Goal: Transaction & Acquisition: Obtain resource

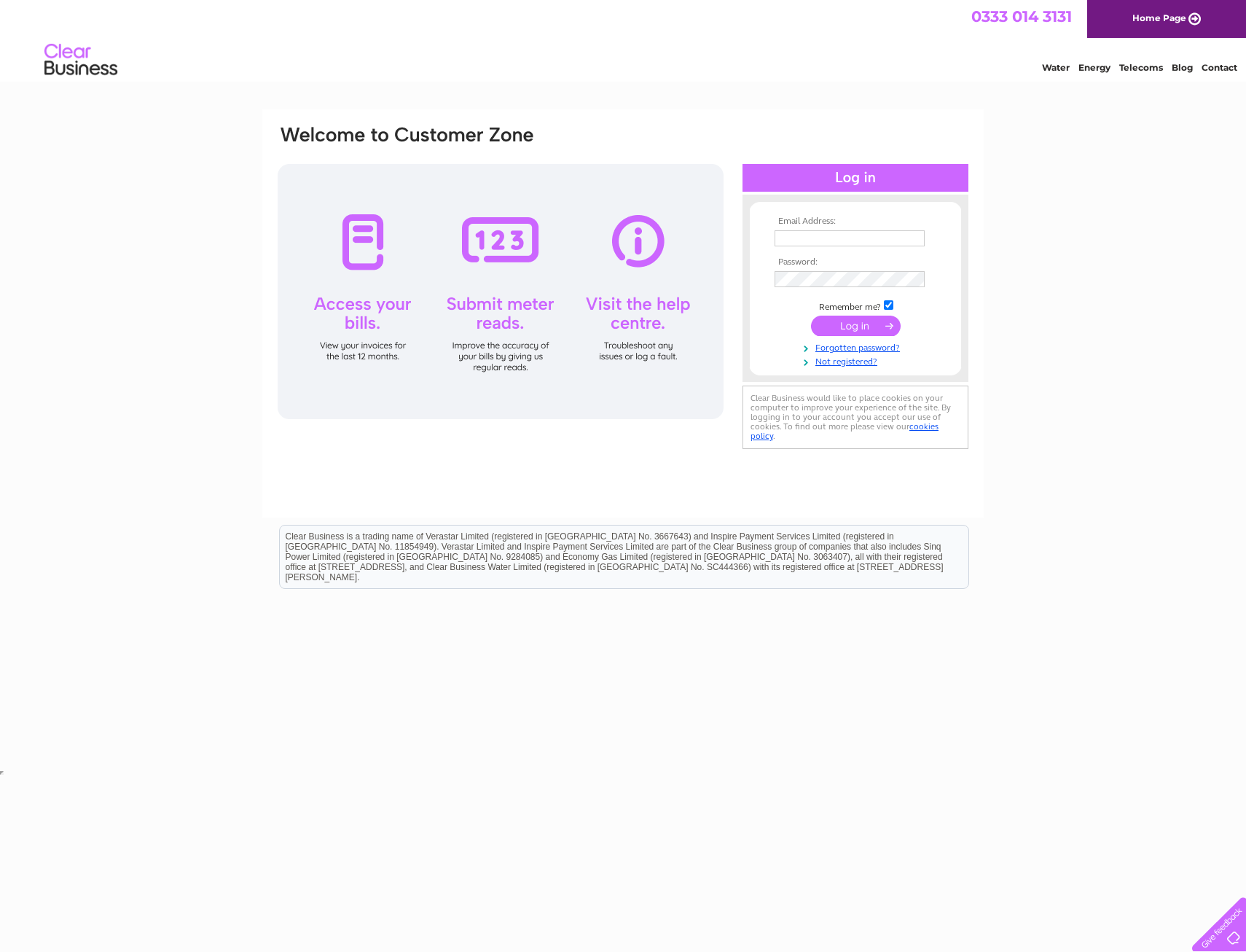
type input "af@helixproperty.co.uk"
click at [876, 330] on input "submit" at bounding box center [855, 326] width 90 height 20
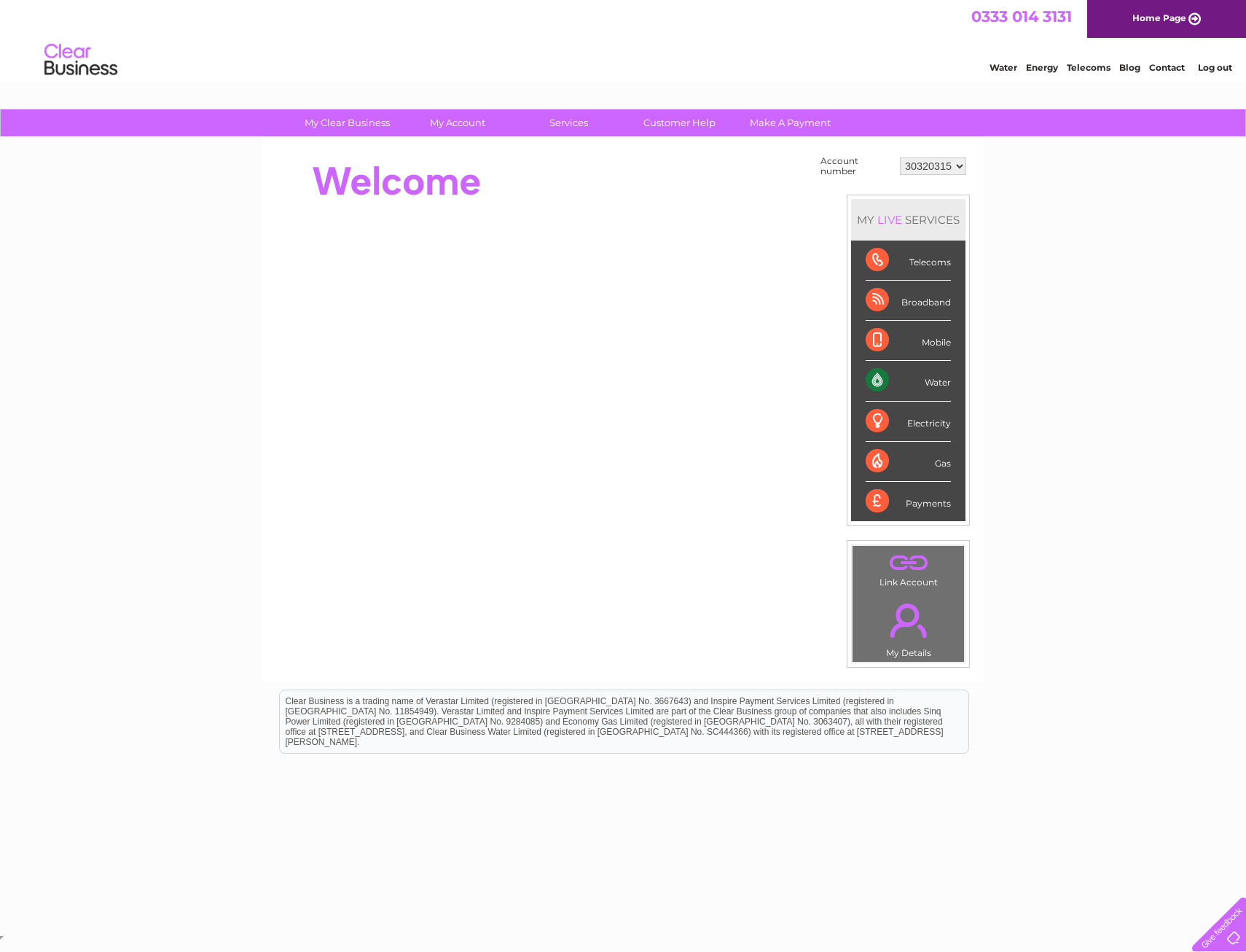
click at [919, 383] on div "Water" at bounding box center [908, 381] width 85 height 40
click at [933, 385] on div "Water" at bounding box center [908, 381] width 85 height 40
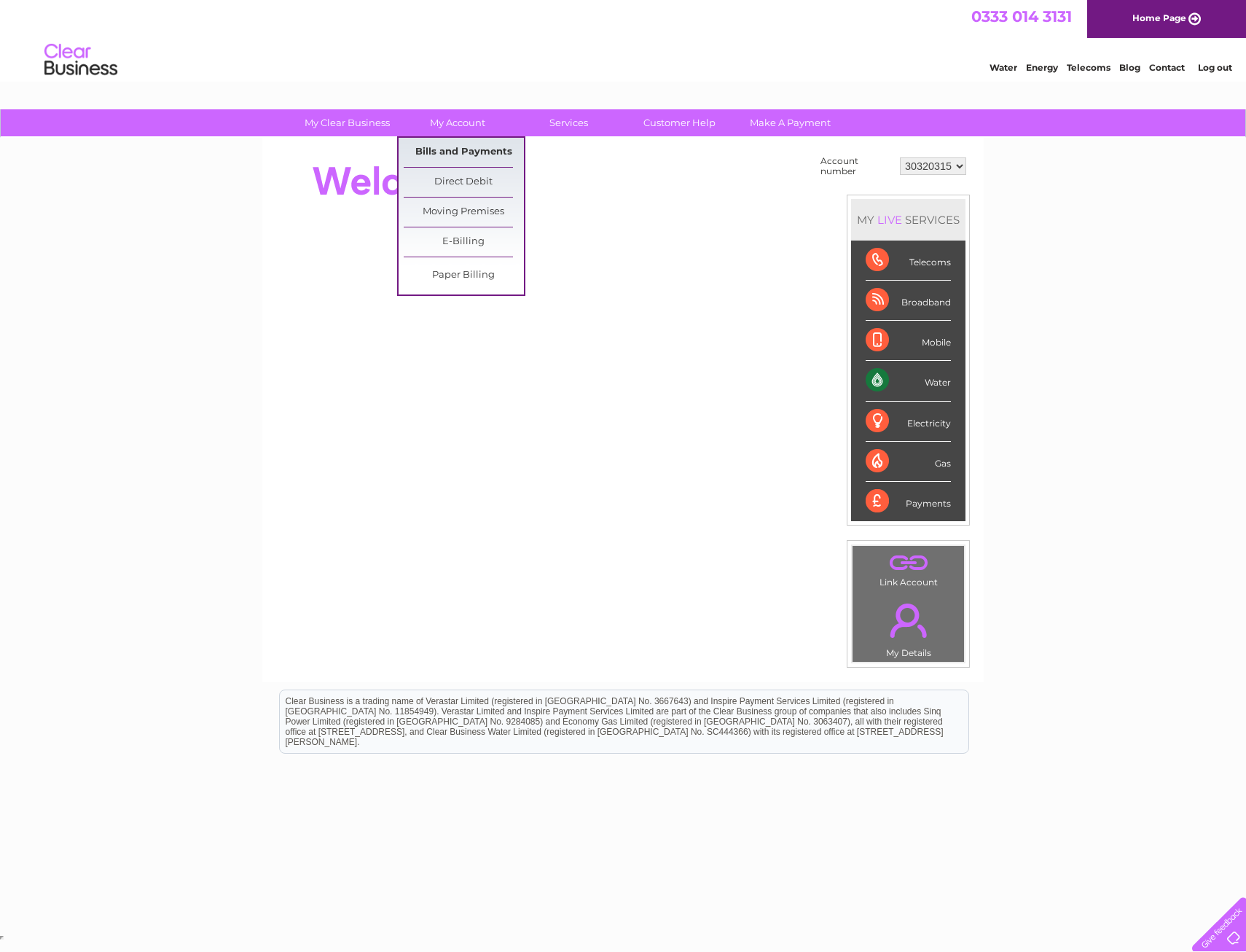
click at [452, 157] on link "Bills and Payments" at bounding box center [464, 153] width 120 height 29
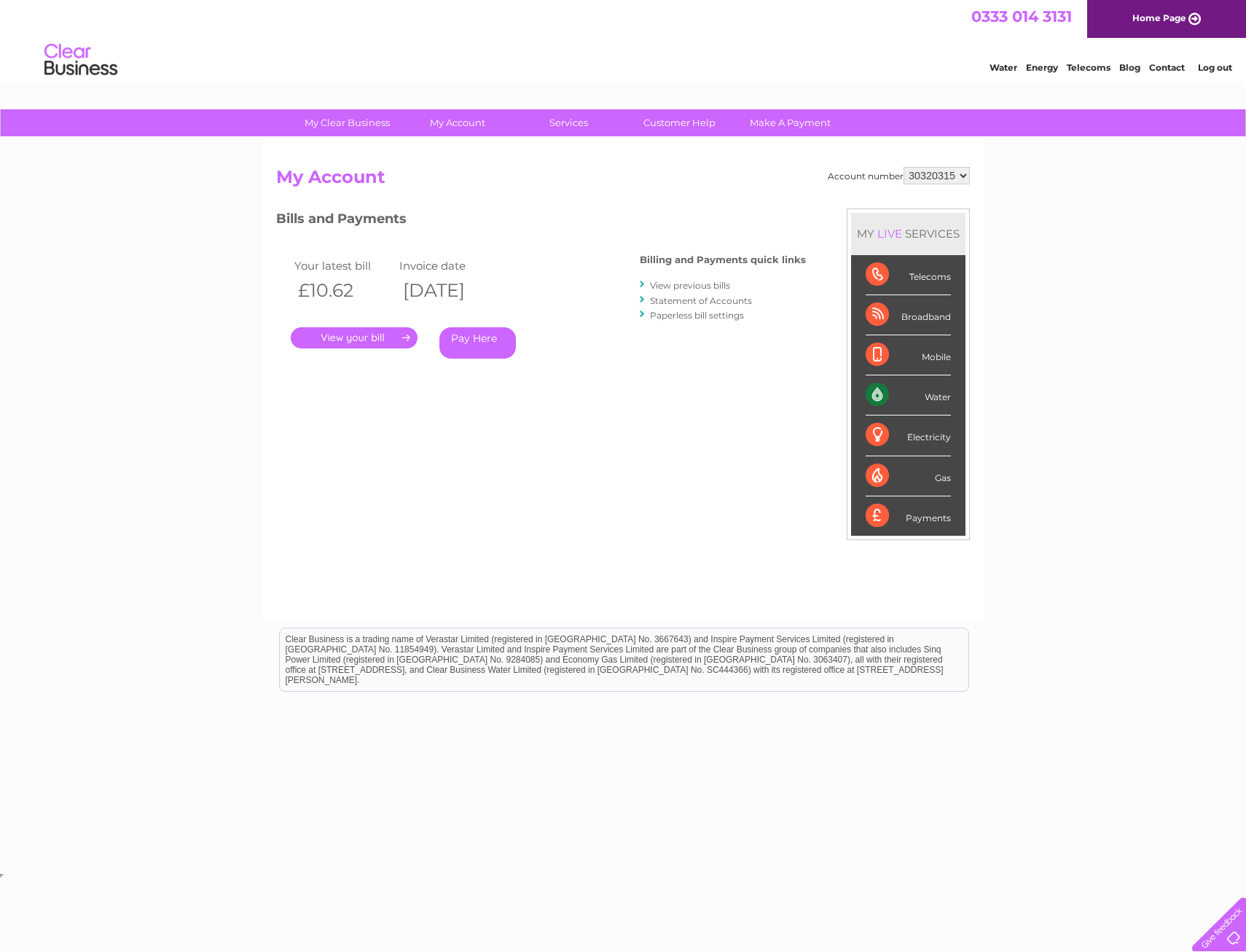
click at [701, 303] on link "Statement of Accounts" at bounding box center [701, 301] width 102 height 11
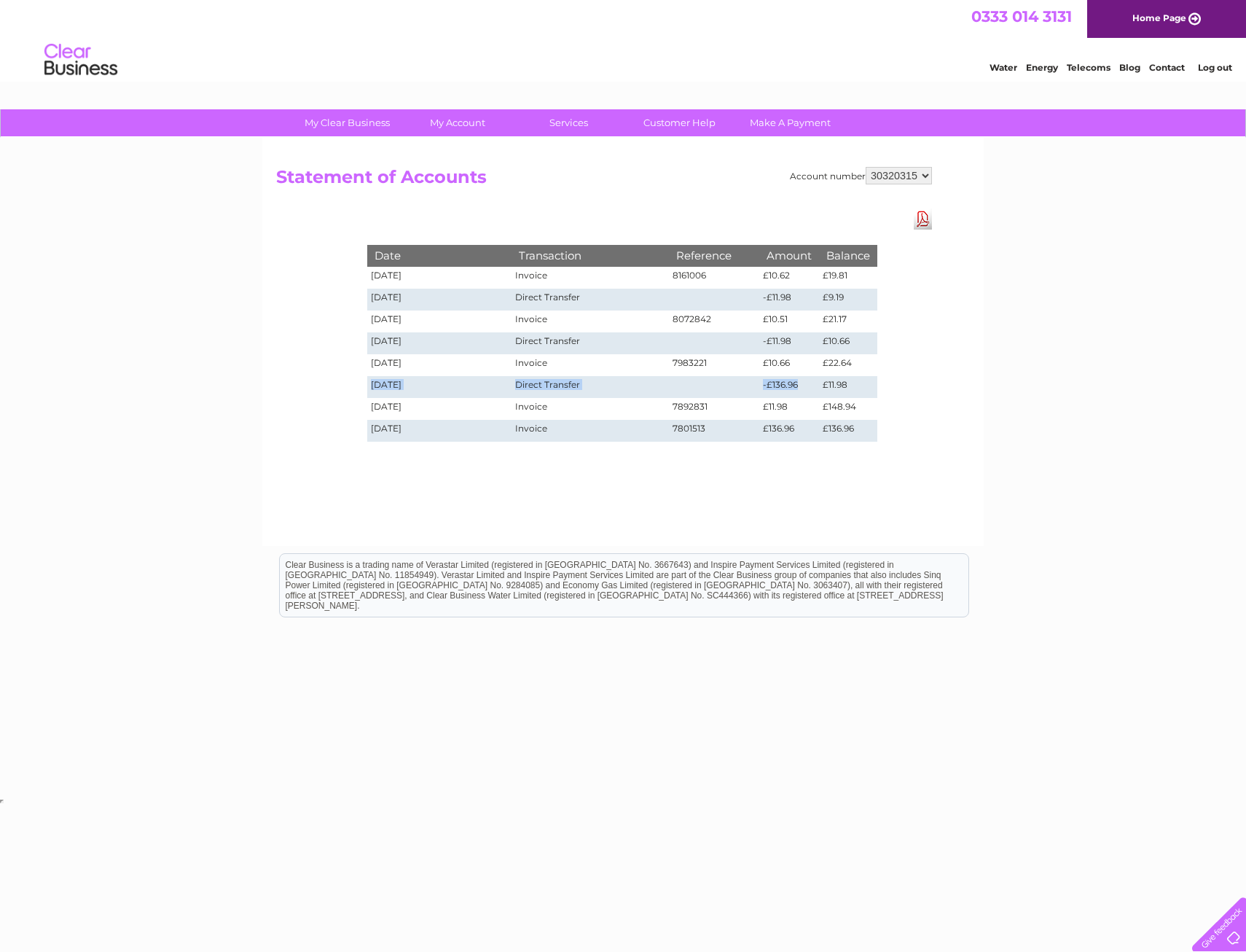
drag, startPoint x: 371, startPoint y: 386, endPoint x: 805, endPoint y: 383, distance: 434.0
click at [805, 383] on tr "[DATE] Direct Transfer -£136.96 £11.98" at bounding box center [622, 387] width 510 height 22
drag, startPoint x: 805, startPoint y: 383, endPoint x: 719, endPoint y: 476, distance: 126.7
click at [719, 476] on div "Account number 30320315 Statement of Accounts Download Pdf Date Transaction Ref…" at bounding box center [623, 342] width 722 height 408
drag, startPoint x: 371, startPoint y: 338, endPoint x: 796, endPoint y: 339, distance: 425.0
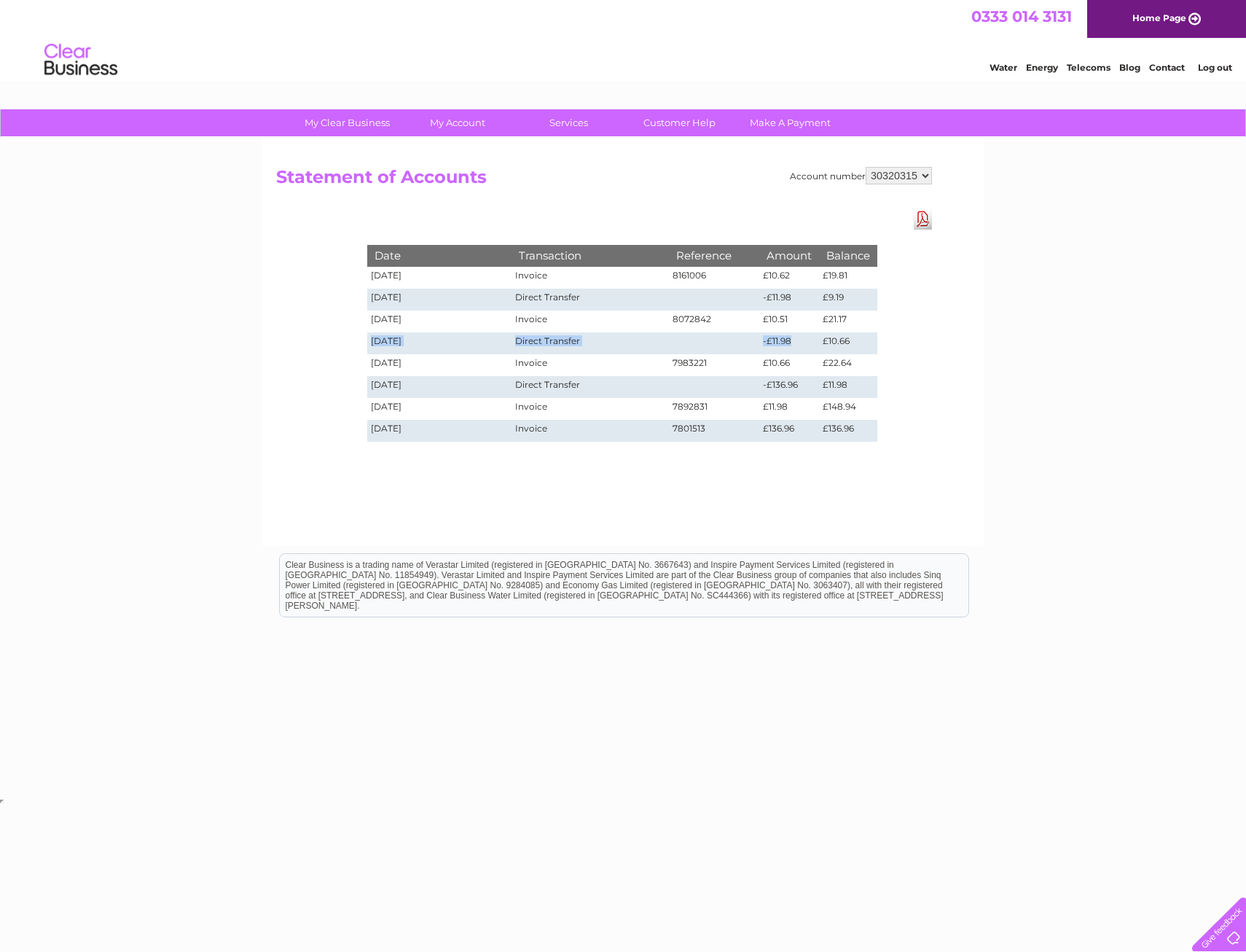
click at [796, 339] on tr "15/08/2025 Direct Transfer -£11.98 £10.66" at bounding box center [622, 343] width 510 height 22
click at [648, 528] on div "Account number 30320315 Statement of Accounts Download Pdf Date Transaction Ref…" at bounding box center [623, 342] width 722 height 408
click at [927, 220] on link "Download Pdf" at bounding box center [923, 219] width 18 height 21
click at [1221, 70] on link "Log out" at bounding box center [1215, 67] width 35 height 11
